Goal: Check status: Check status

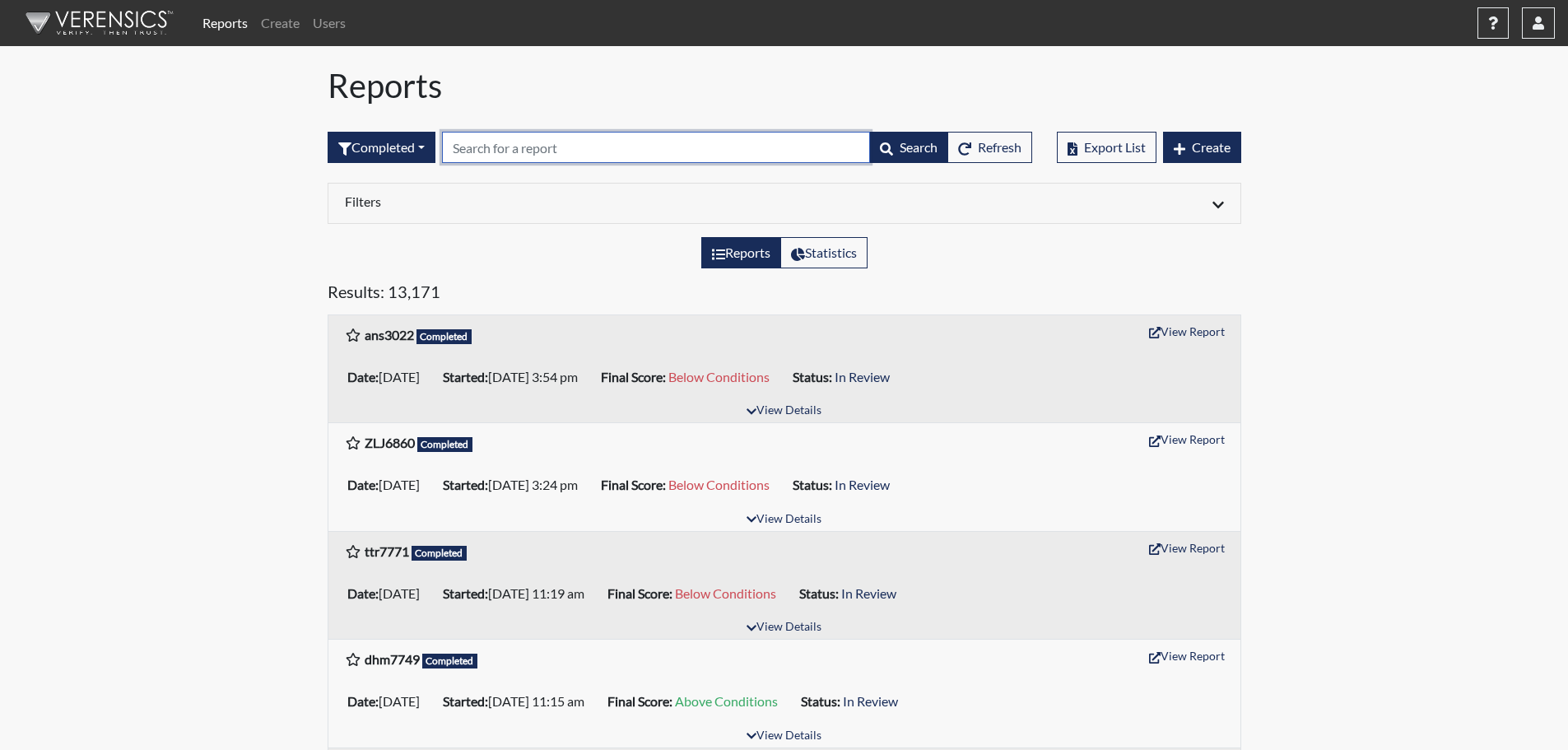
click at [613, 145] on input "text" at bounding box center [656, 147] width 428 height 32
click at [1199, 548] on button "View Report" at bounding box center [1187, 548] width 90 height 25
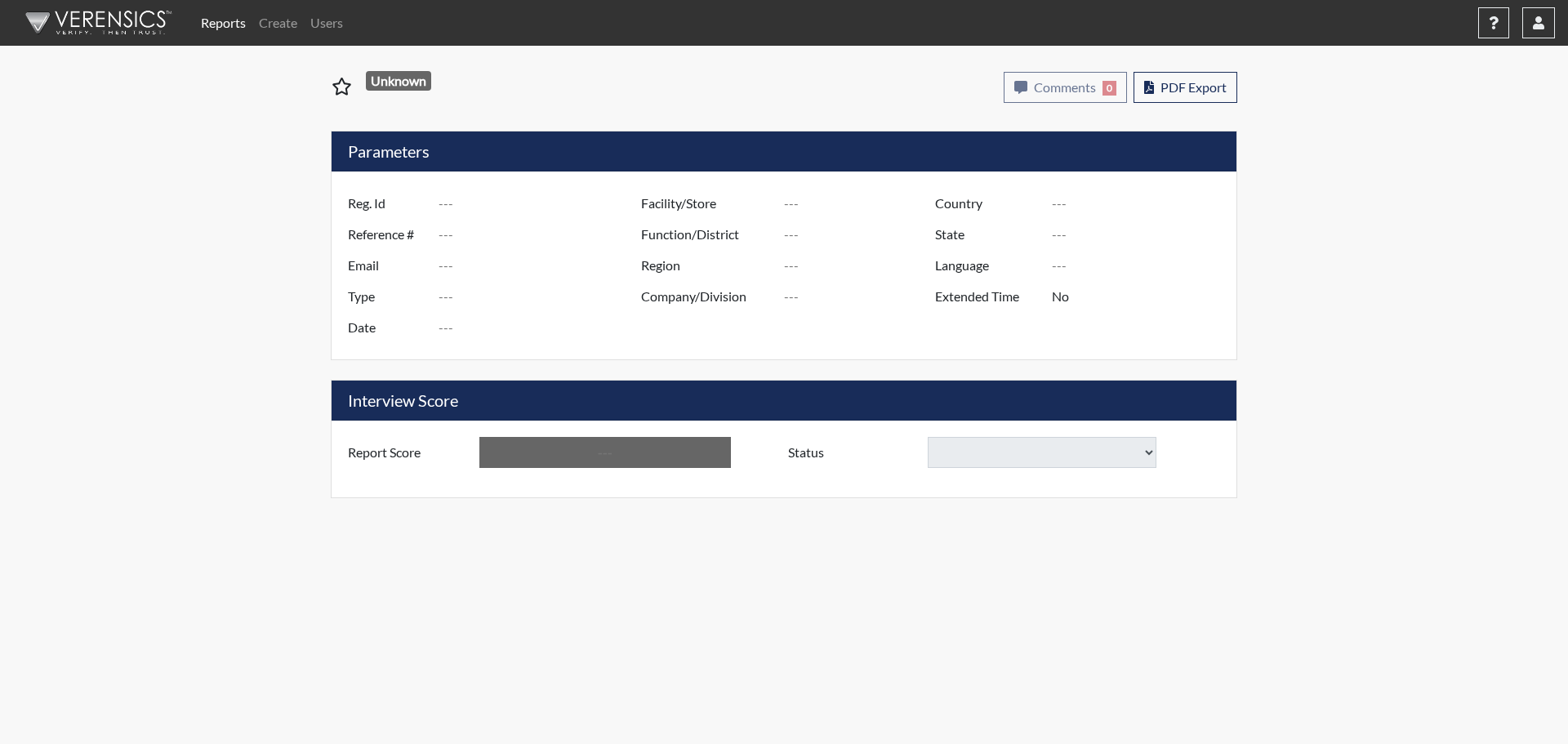
type input "ttr7771"
type input "51567"
type input "---"
type input "Corrections Pre-Employment"
type input "[DATE]"
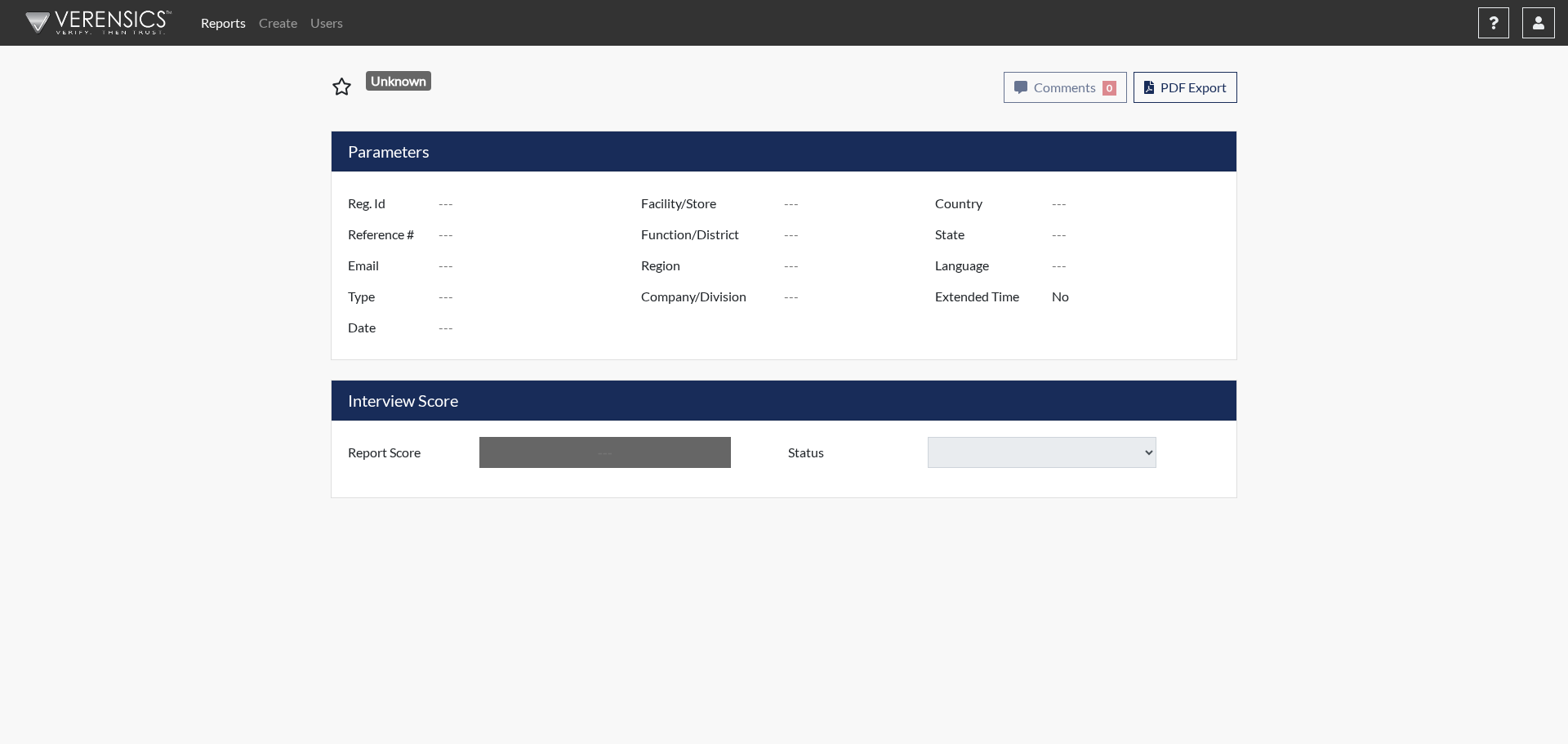
type input "Columbus TC"
type input "[GEOGRAPHIC_DATA]"
type input "[US_STATE]"
type input "English"
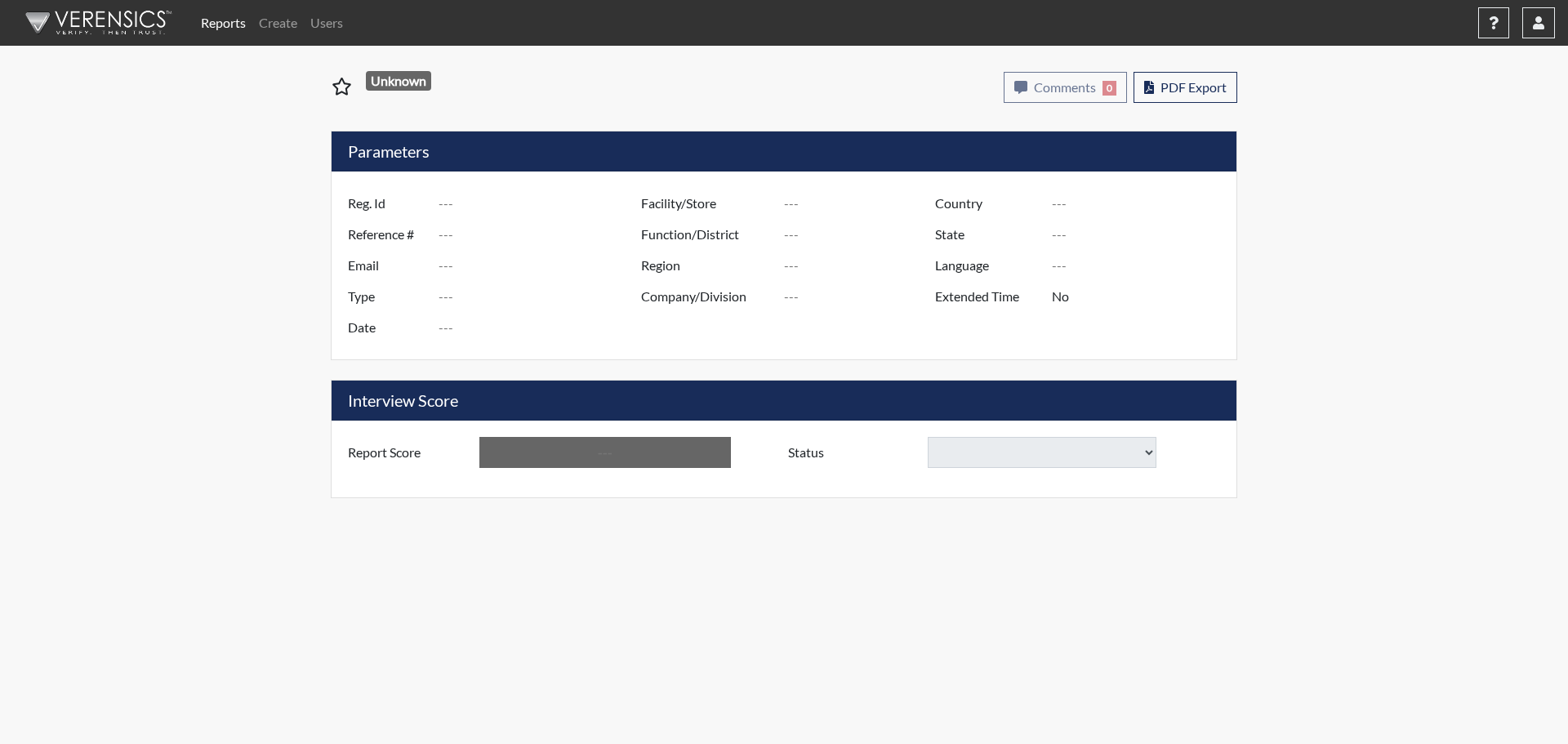
type input "Below Conditions"
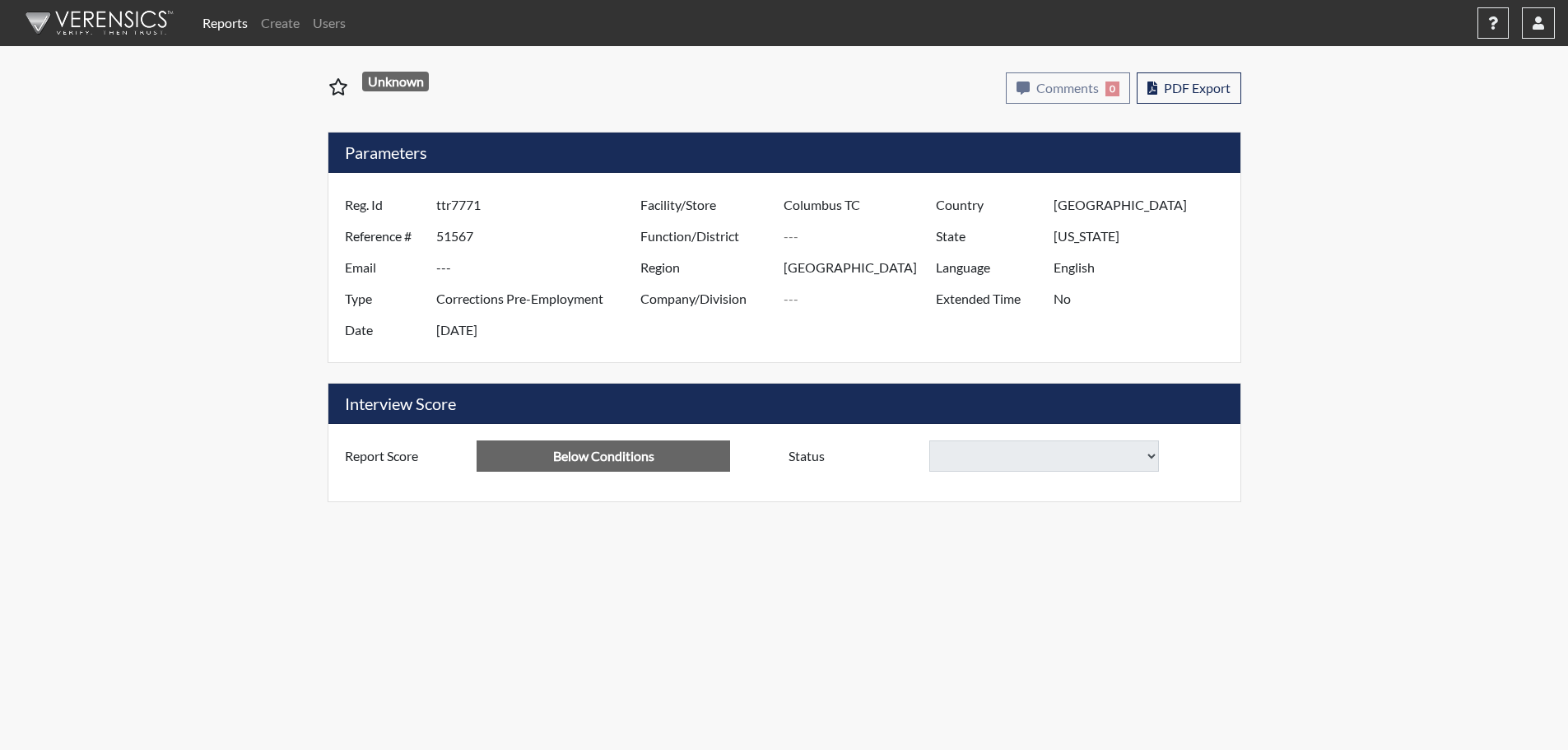
select select
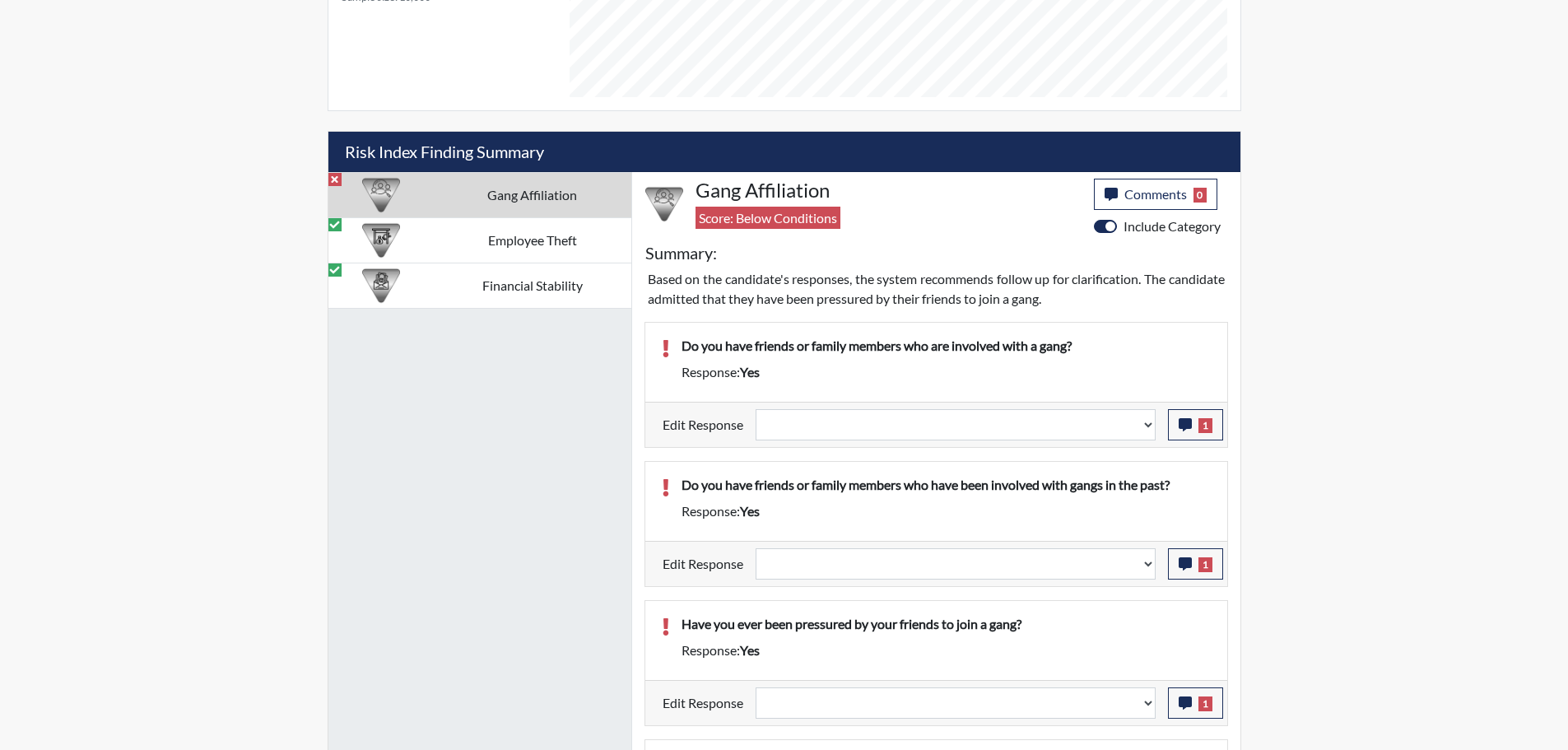
scroll to position [988, 0]
